Goal: Transaction & Acquisition: Purchase product/service

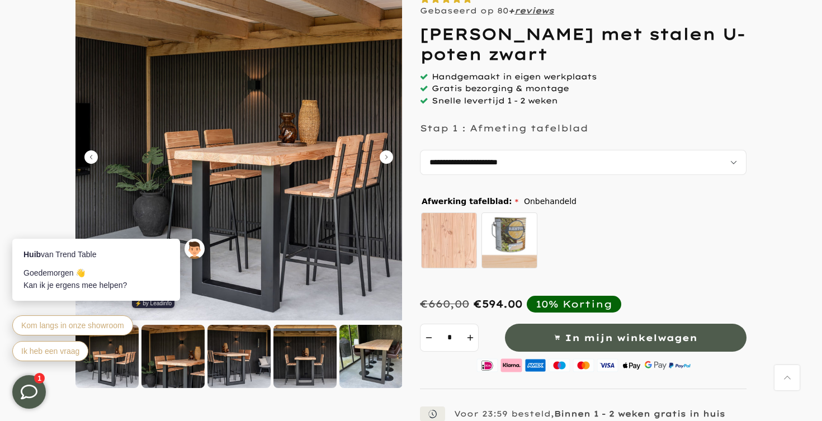
click at [363, 366] on div at bounding box center [370, 356] width 63 height 63
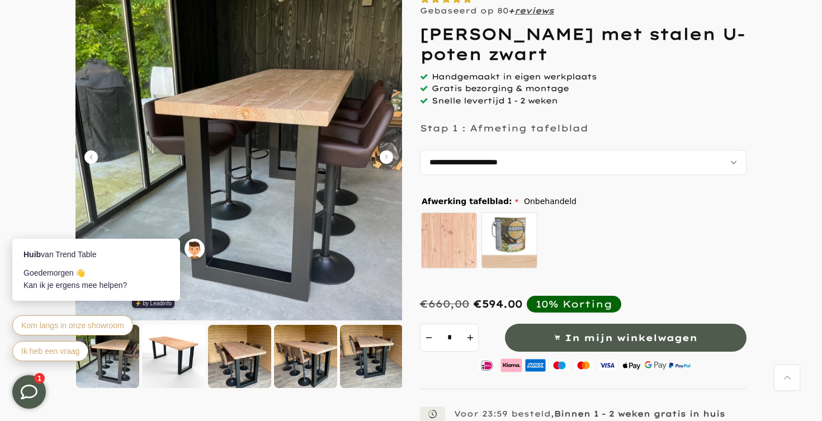
click at [297, 367] on div at bounding box center [305, 356] width 63 height 63
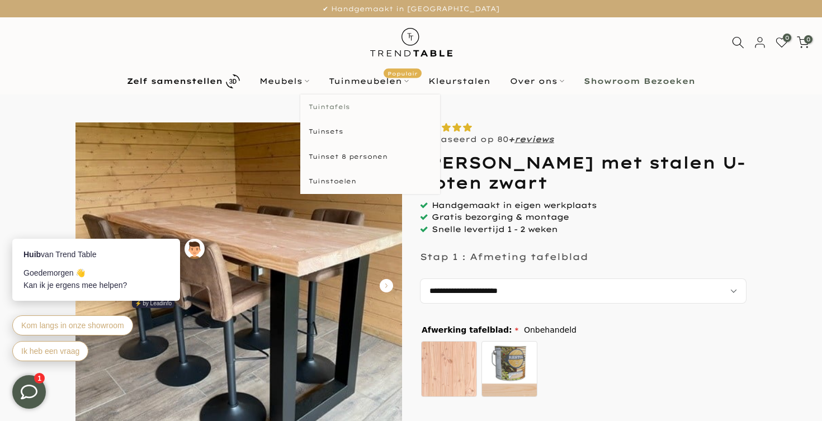
click at [330, 104] on link "Tuintafels" at bounding box center [370, 106] width 140 height 25
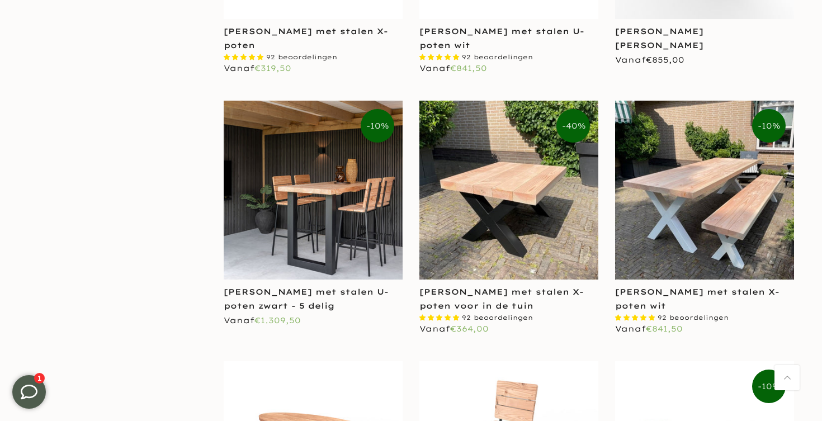
scroll to position [1770, 0]
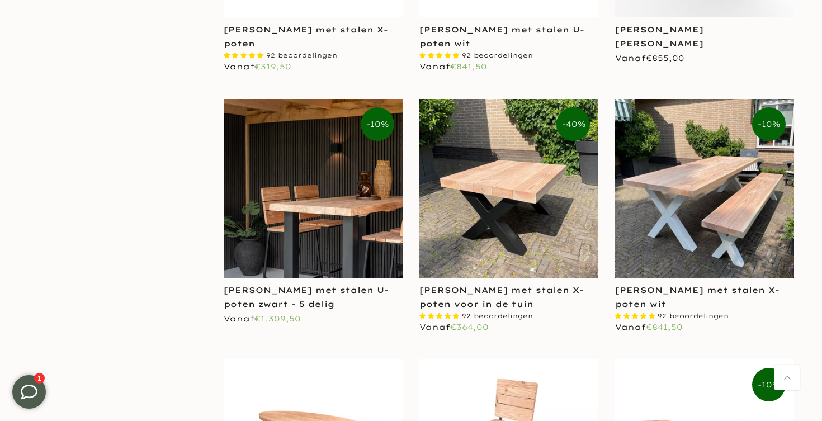
click at [308, 188] on img at bounding box center [313, 188] width 179 height 179
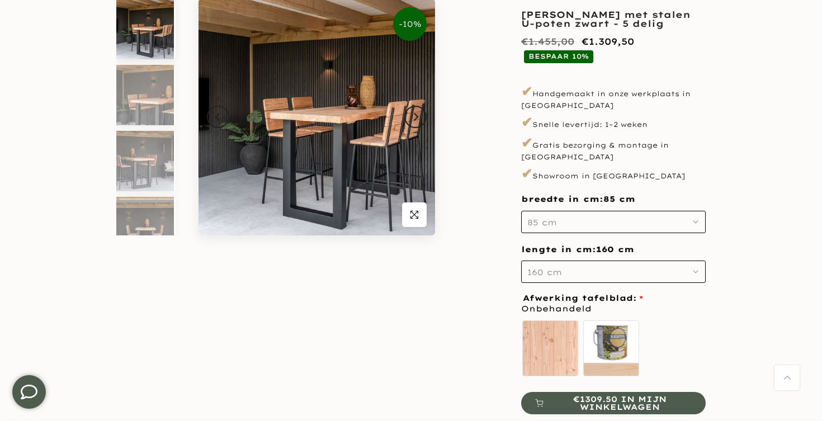
scroll to position [143, 0]
click at [415, 121] on button "Next" at bounding box center [415, 116] width 22 height 22
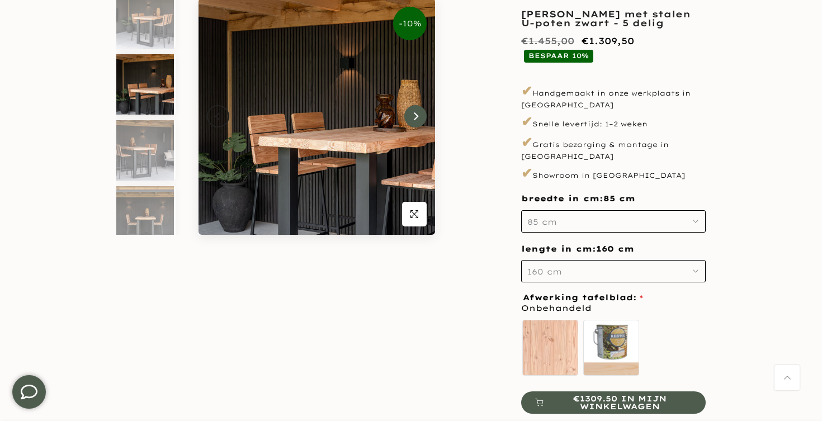
click at [415, 121] on button "Next" at bounding box center [415, 116] width 22 height 22
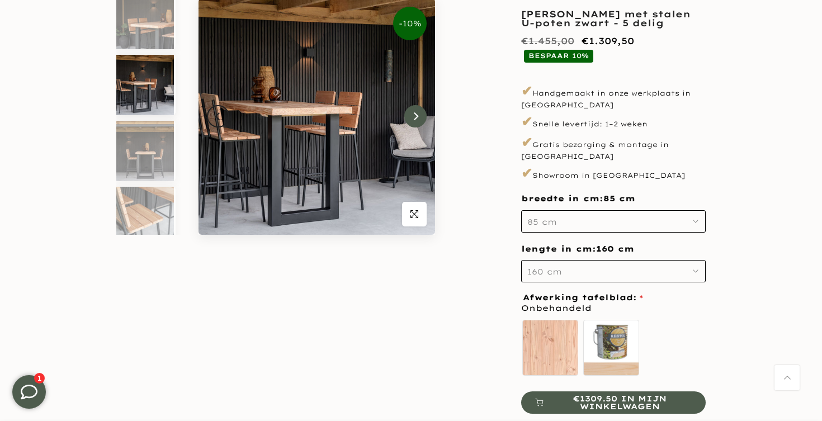
scroll to position [76, 0]
click at [415, 121] on button "Next" at bounding box center [415, 116] width 22 height 22
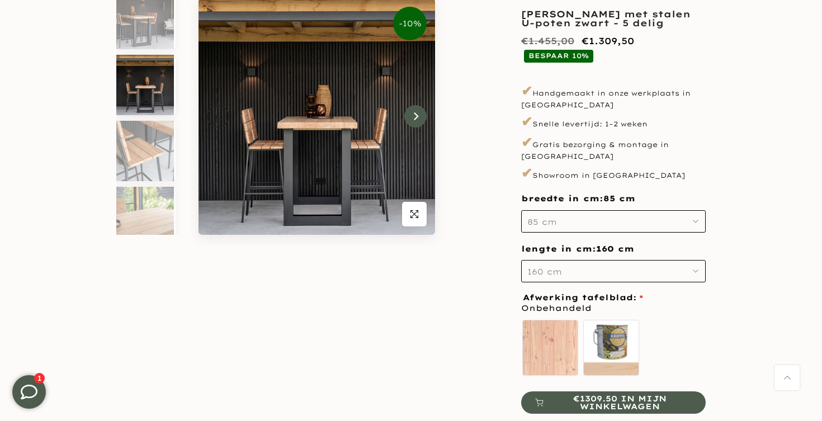
scroll to position [142, 0]
click at [572, 212] on button "85 cm" at bounding box center [613, 221] width 184 height 22
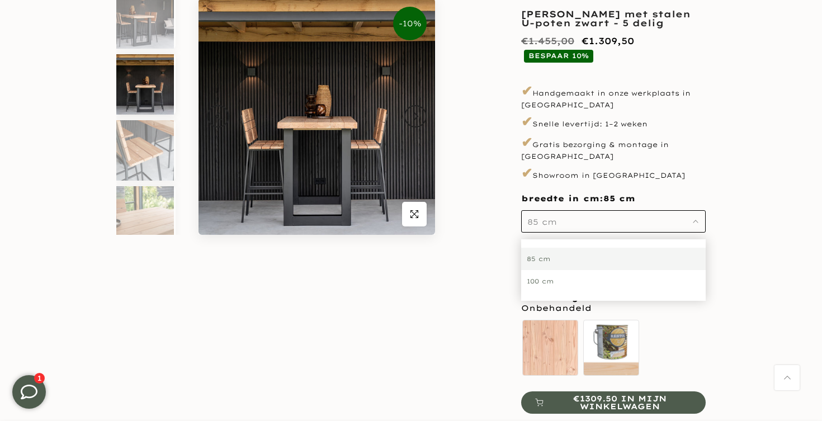
click at [550, 270] on div "100 cm" at bounding box center [613, 281] width 184 height 22
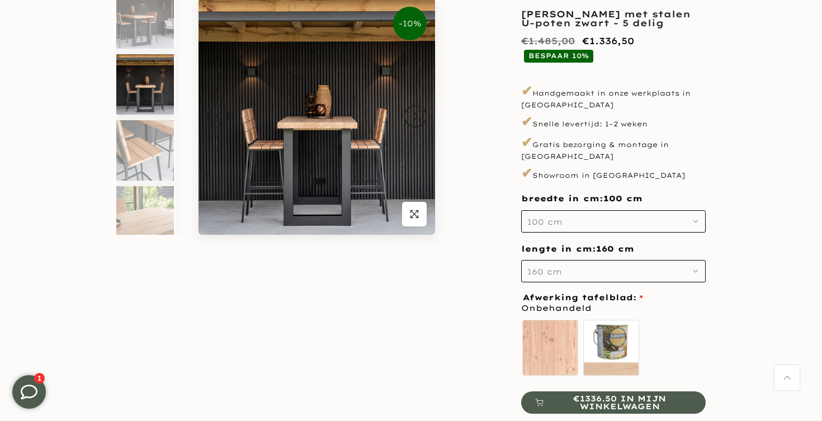
click at [554, 267] on span "160 cm" at bounding box center [544, 272] width 35 height 10
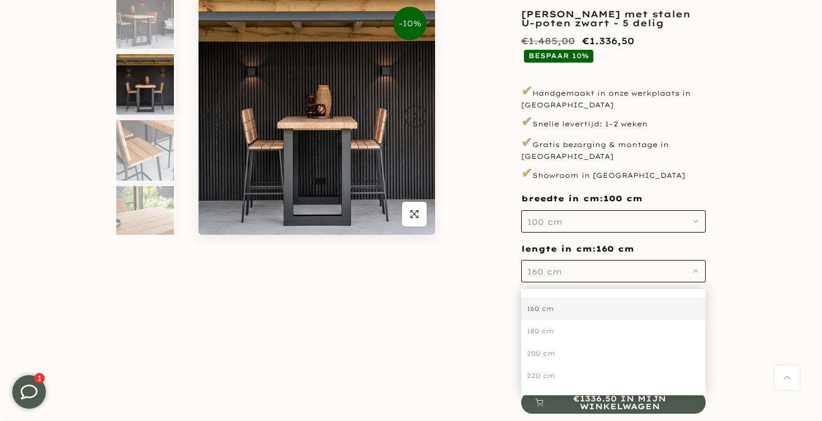
click at [548, 297] on div "160 cm" at bounding box center [613, 308] width 184 height 22
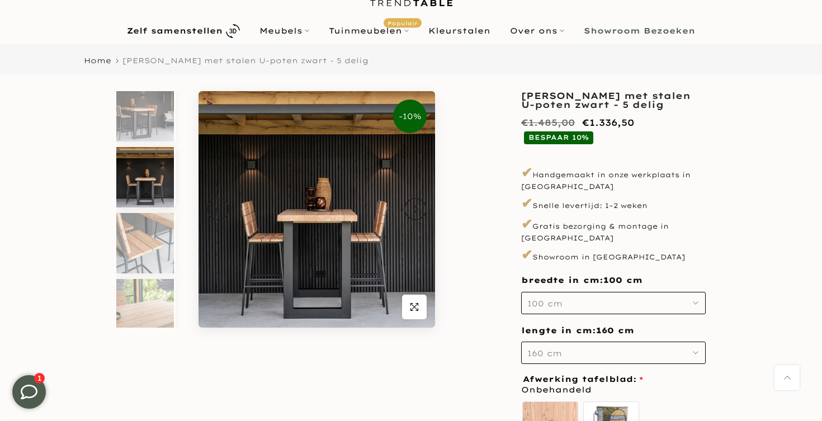
scroll to position [49, 0]
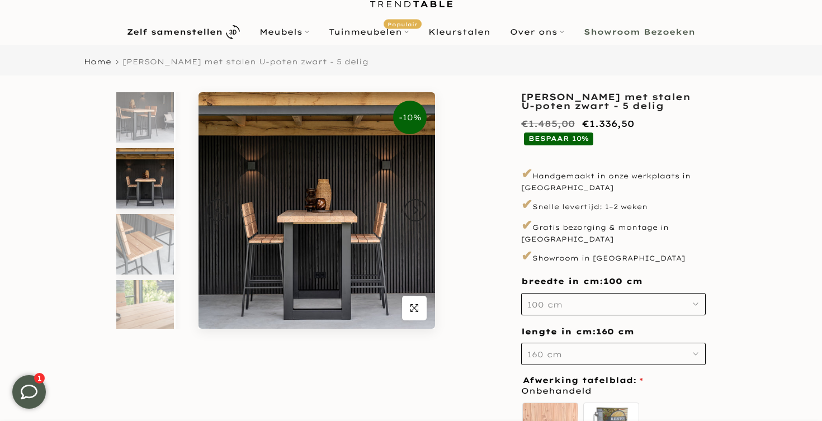
click at [564, 294] on button "100 cm" at bounding box center [613, 304] width 184 height 22
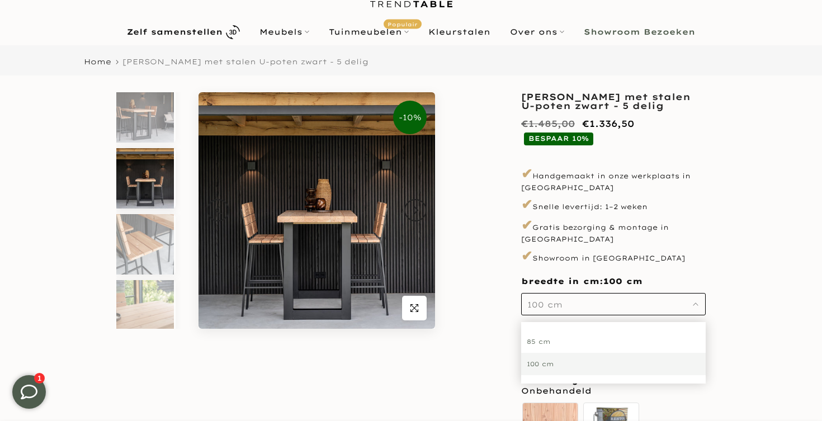
click at [548, 330] on div "85 cm" at bounding box center [613, 341] width 184 height 22
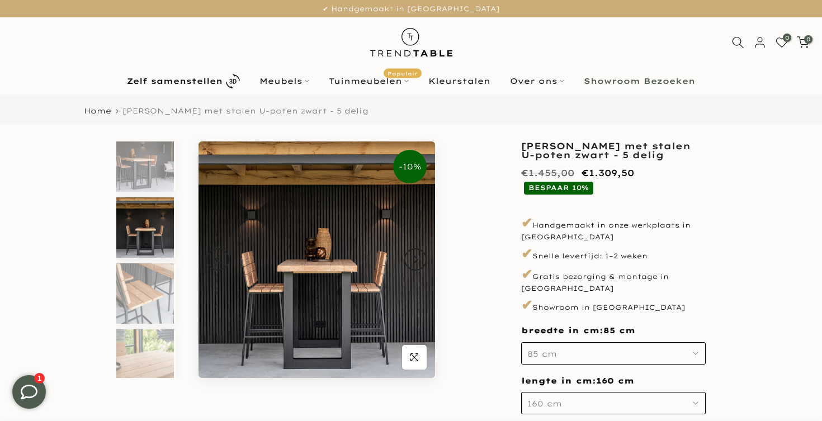
click at [130, 234] on img at bounding box center [145, 227] width 58 height 60
click at [143, 154] on img at bounding box center [145, 161] width 58 height 60
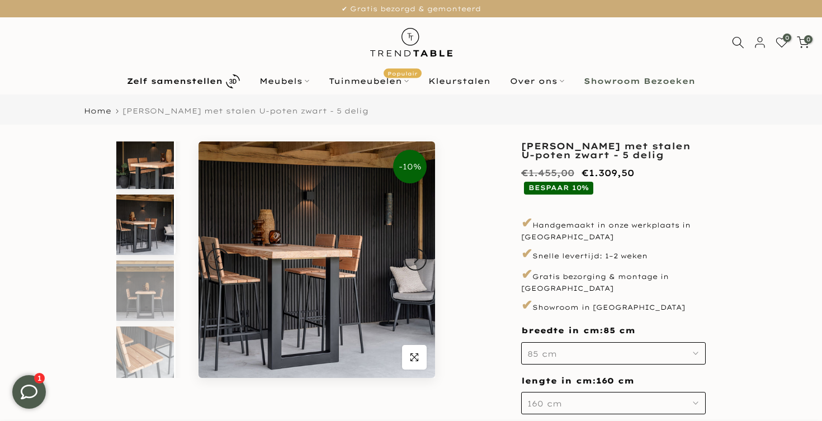
scroll to position [76, 0]
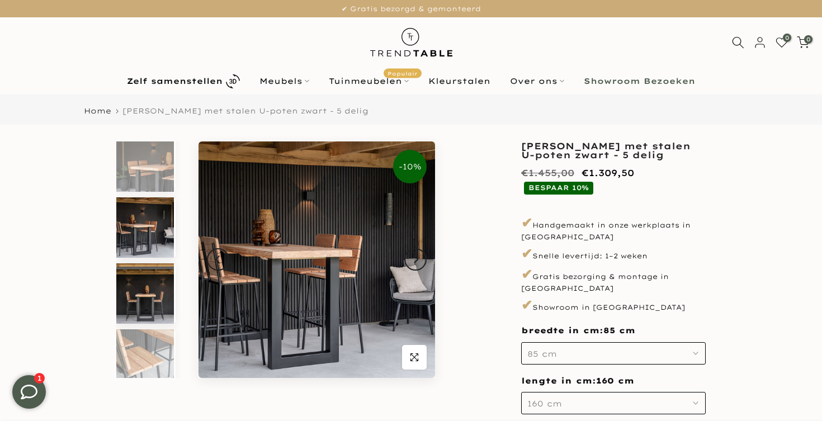
click at [136, 296] on img at bounding box center [145, 293] width 58 height 60
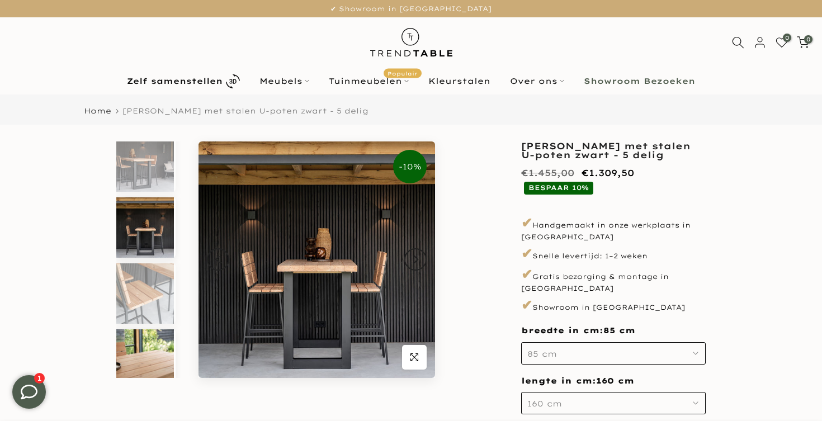
click at [135, 341] on img at bounding box center [145, 359] width 58 height 60
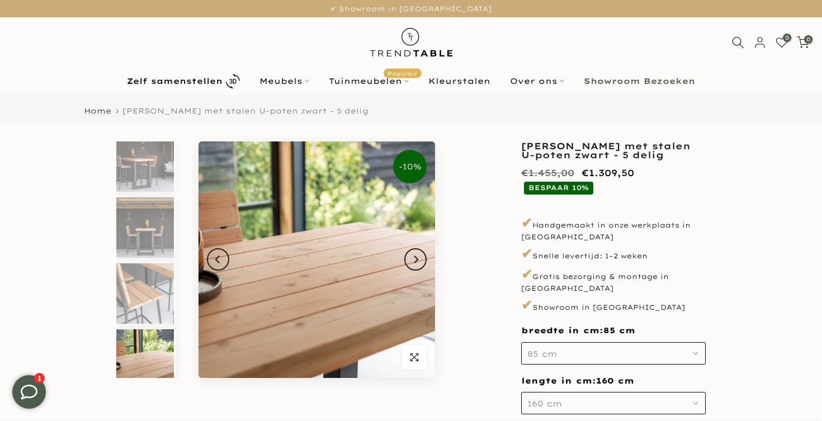
scroll to position [274, 0]
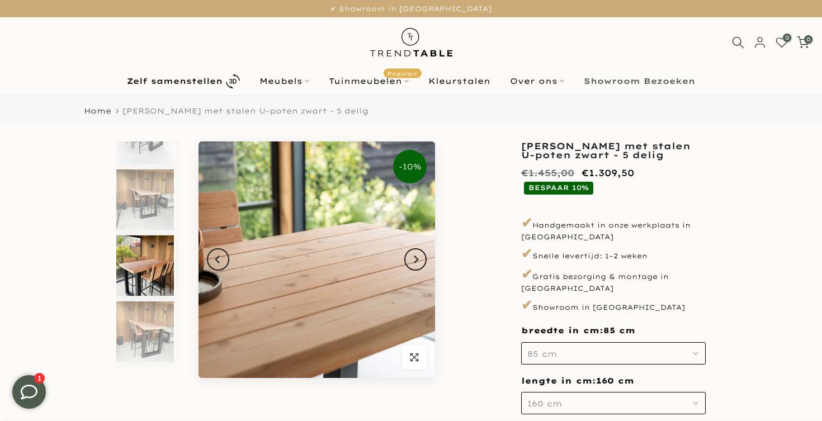
click at [141, 281] on img at bounding box center [145, 265] width 58 height 60
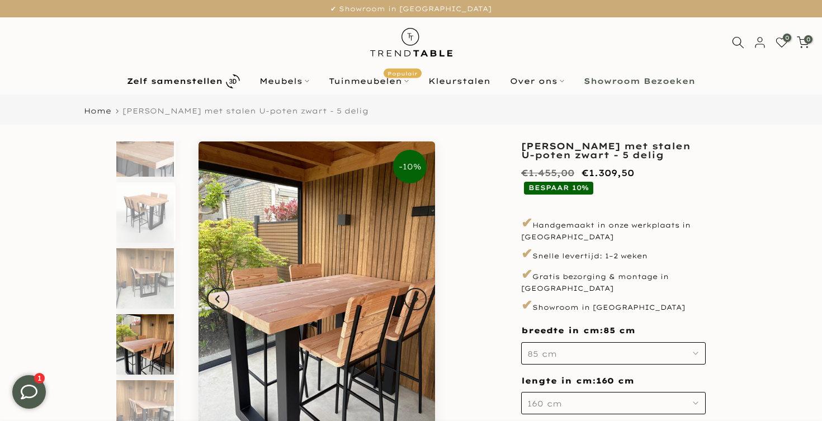
scroll to position [421, 0]
